Goal: Transaction & Acquisition: Purchase product/service

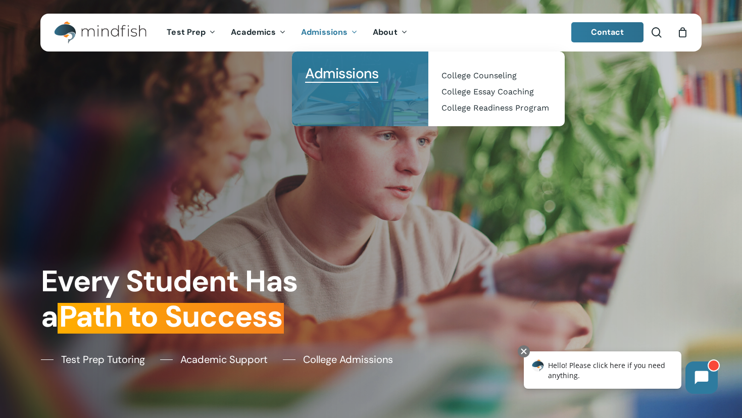
click at [362, 71] on span "Admissions" at bounding box center [341, 73] width 73 height 19
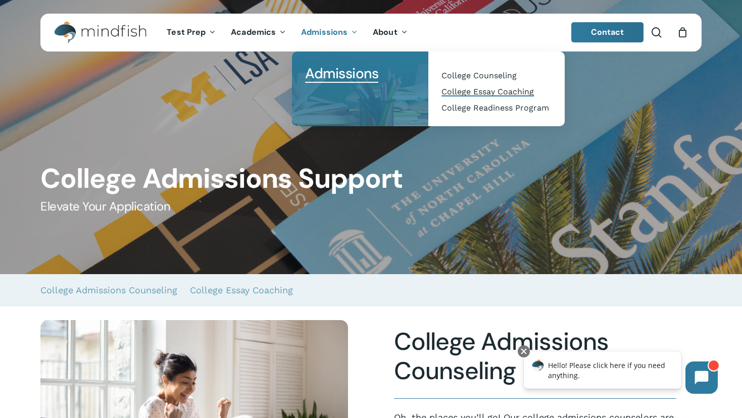
click at [457, 92] on span "College Essay Coaching" at bounding box center [488, 92] width 92 height 10
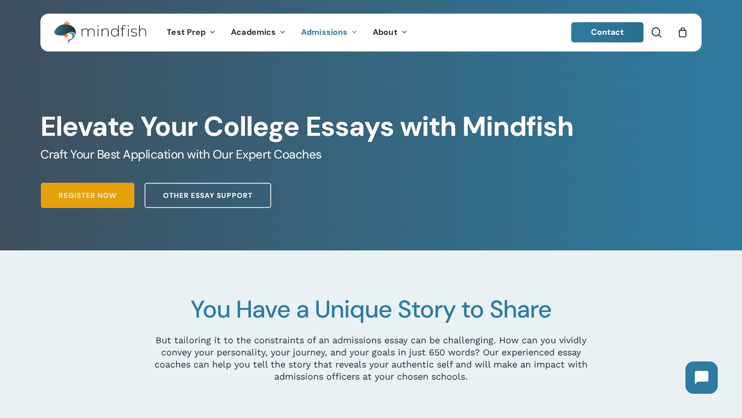
click at [63, 194] on span "Register Now" at bounding box center [88, 196] width 58 height 10
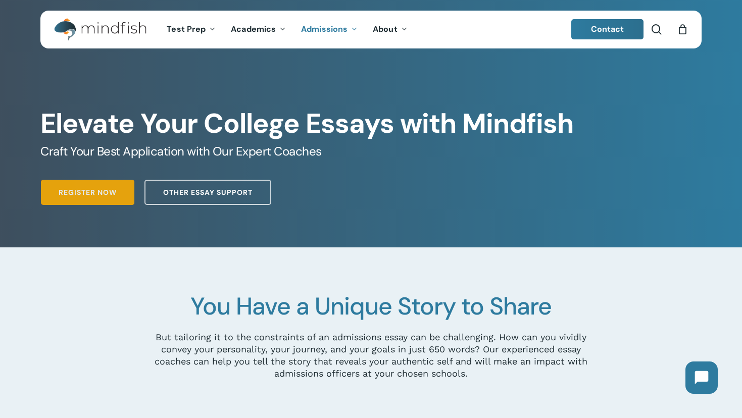
scroll to position [5, 0]
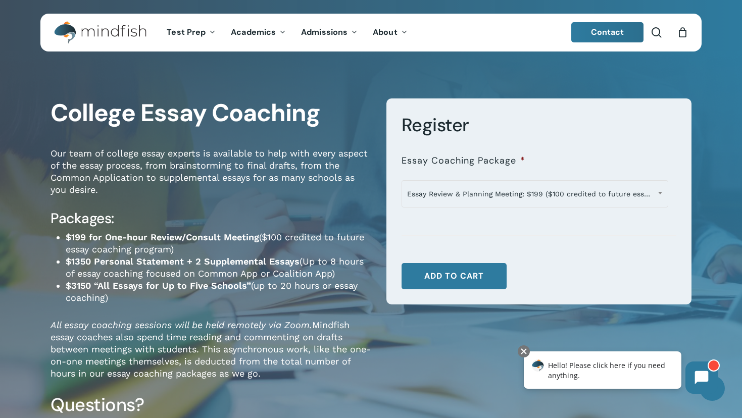
click at [685, 37] on icon "Cart" at bounding box center [682, 33] width 11 height 11
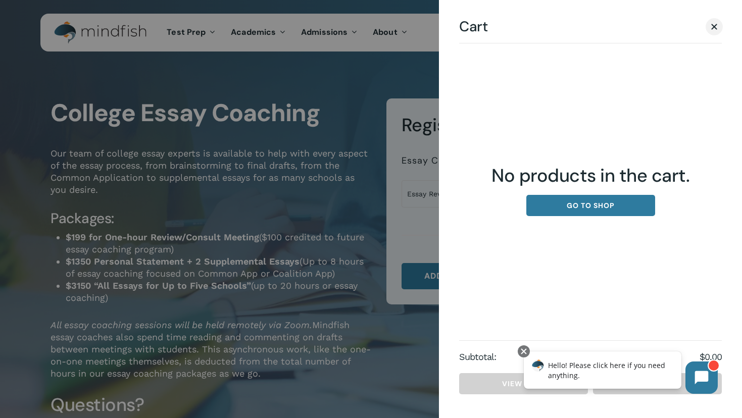
scroll to position [2, 0]
